Goal: Information Seeking & Learning: Compare options

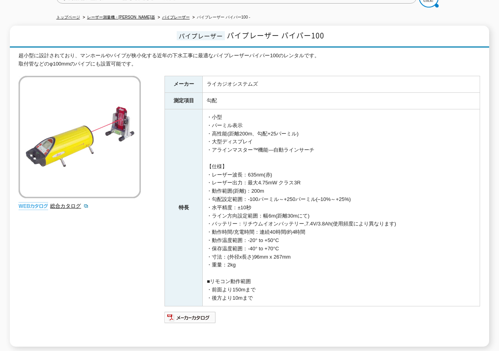
scroll to position [39, 0]
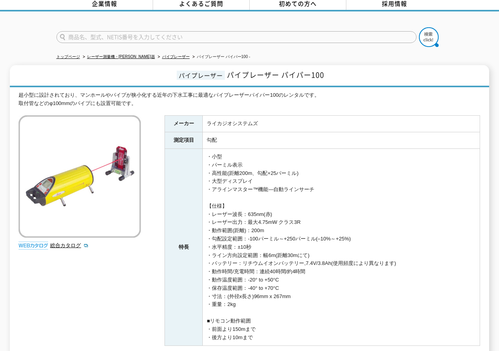
click at [116, 197] on img at bounding box center [80, 176] width 122 height 122
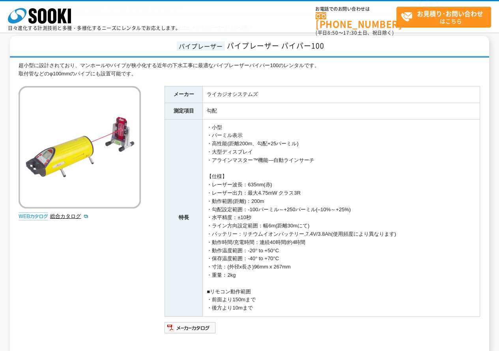
scroll to position [72, 0]
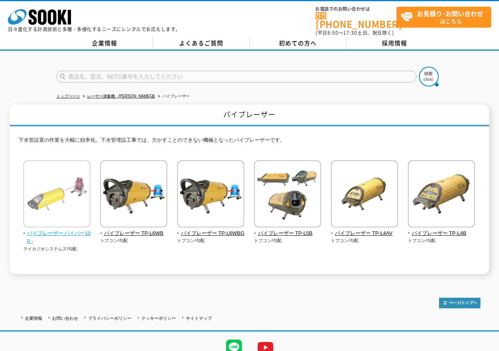
click at [77, 200] on img at bounding box center [56, 194] width 67 height 69
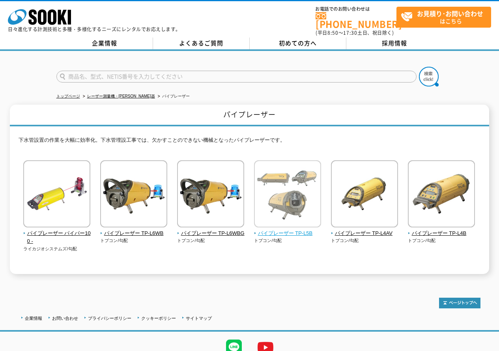
click at [301, 197] on img at bounding box center [287, 194] width 67 height 69
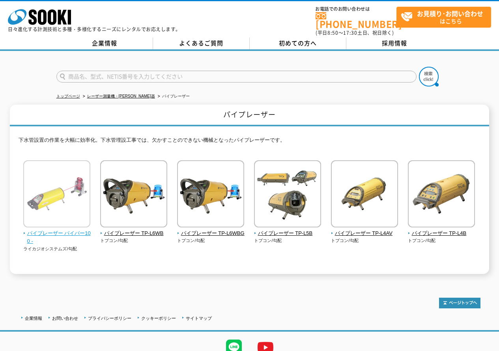
click at [56, 200] on img at bounding box center [56, 194] width 67 height 69
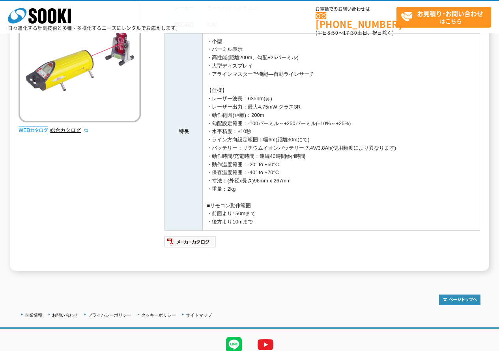
scroll to position [151, 0]
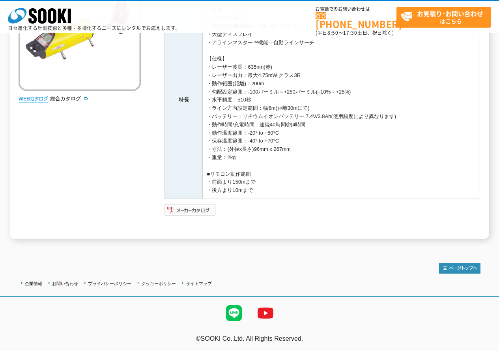
click at [193, 209] on img at bounding box center [190, 209] width 52 height 13
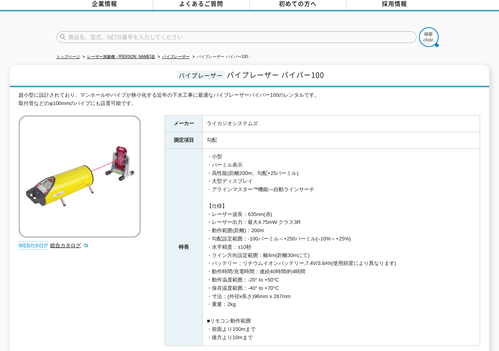
scroll to position [79, 0]
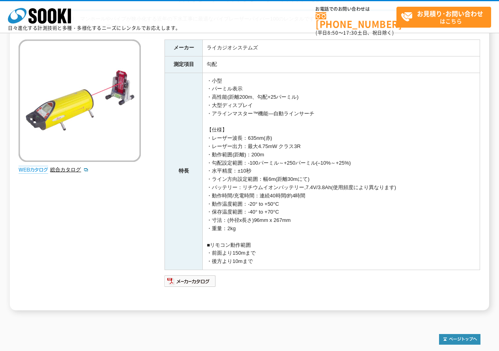
drag, startPoint x: 211, startPoint y: 80, endPoint x: 352, endPoint y: 263, distance: 230.6
click at [352, 263] on td "・小型 ・パーミル表示 ・高性能(距離200m、勾配+25パーミル) ・大型ディスプレイ ・アラインマスター™機能―自動ラインサーチ 【仕様】 ・レーザー波長…" at bounding box center [341, 171] width 277 height 197
click at [308, 246] on td "・小型 ・パーミル表示 ・高性能(距離200m、勾配+25パーミル) ・大型ディスプレイ ・アラインマスター™機能―自動ラインサーチ 【仕様】 ・レーザー波長…" at bounding box center [341, 171] width 277 height 197
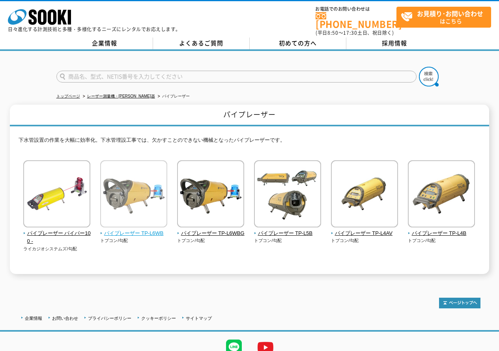
click at [144, 198] on img at bounding box center [133, 194] width 67 height 69
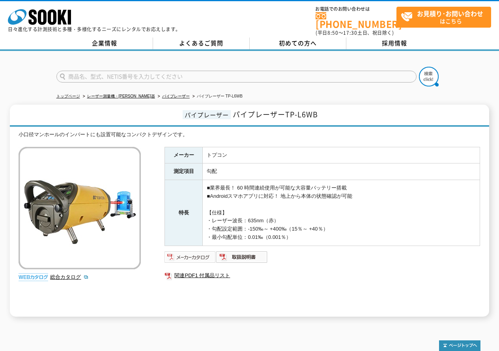
click at [178, 252] on img at bounding box center [190, 256] width 52 height 13
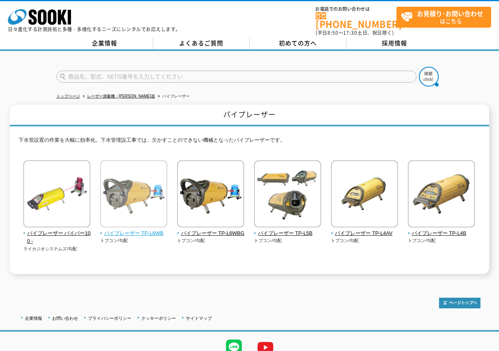
click at [137, 214] on img at bounding box center [133, 194] width 67 height 69
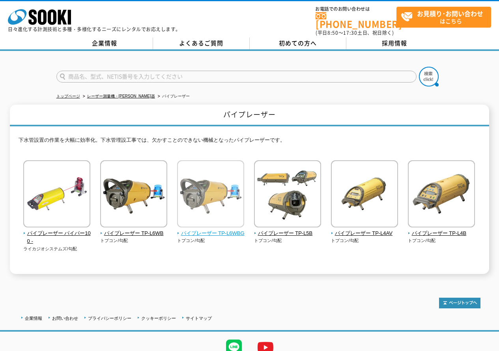
click at [181, 180] on img at bounding box center [210, 194] width 67 height 69
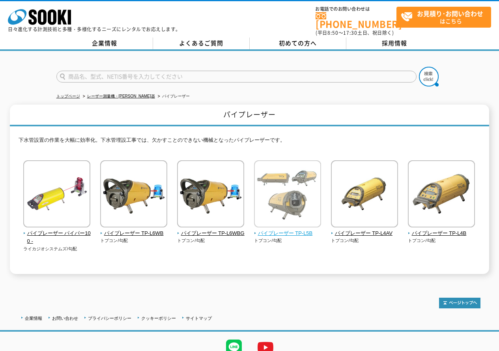
click at [317, 207] on img at bounding box center [287, 194] width 67 height 69
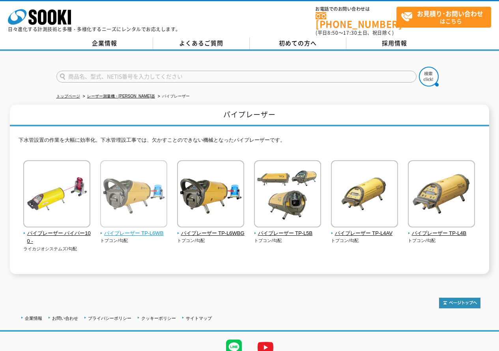
click at [120, 186] on img at bounding box center [133, 194] width 67 height 69
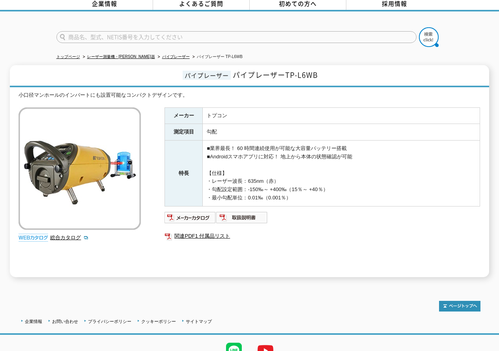
scroll to position [73, 0]
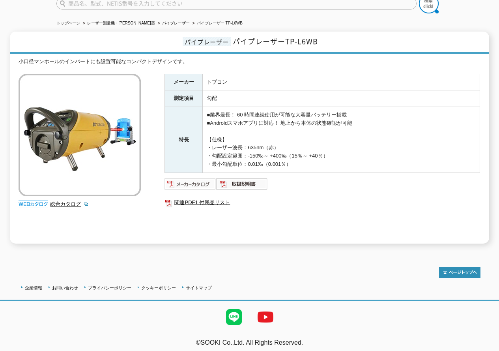
click at [203, 177] on img at bounding box center [190, 183] width 52 height 13
